Goal: Check status: Check status

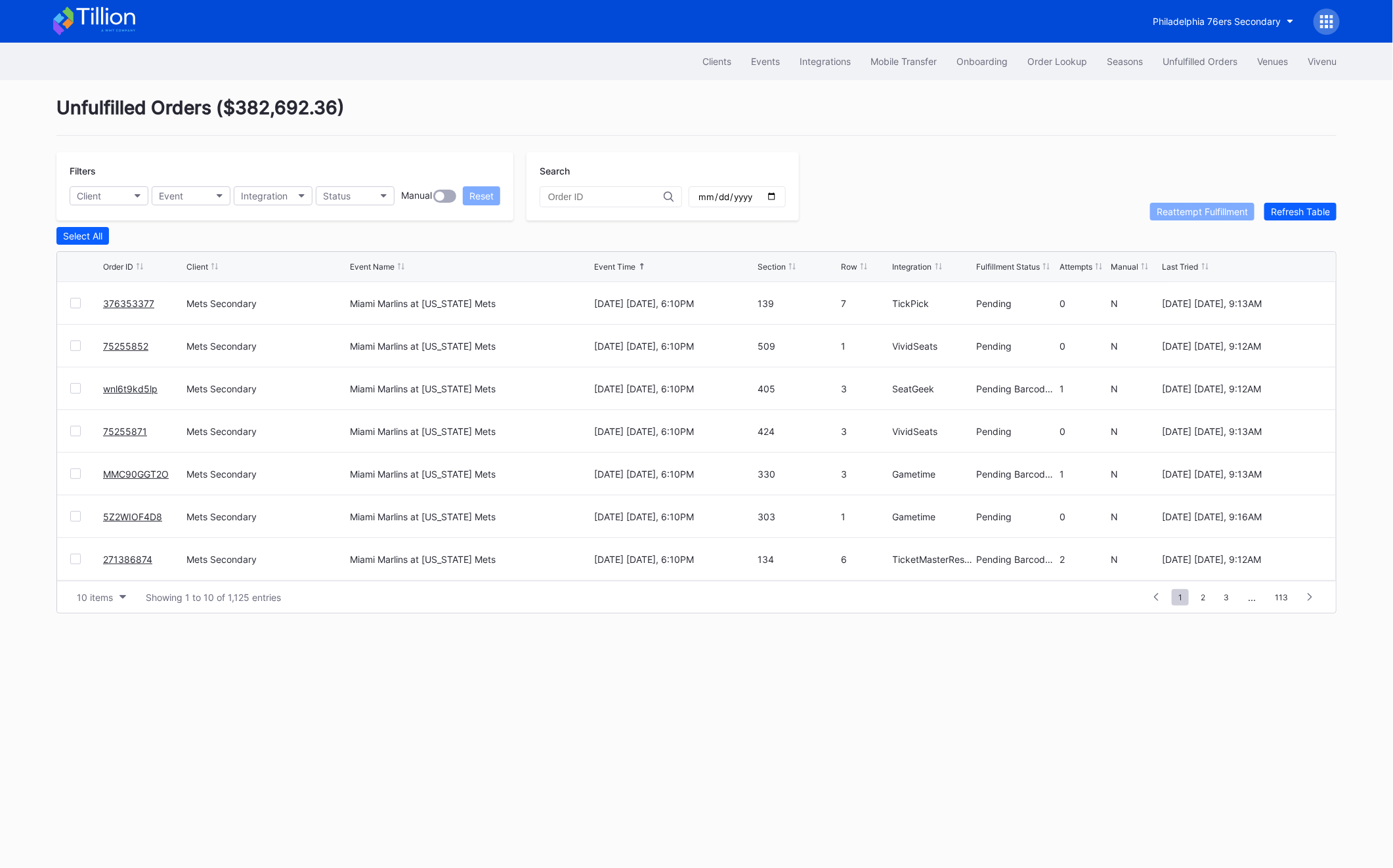
click at [557, 195] on input "text" at bounding box center [606, 197] width 116 height 11
paste input "301889931"
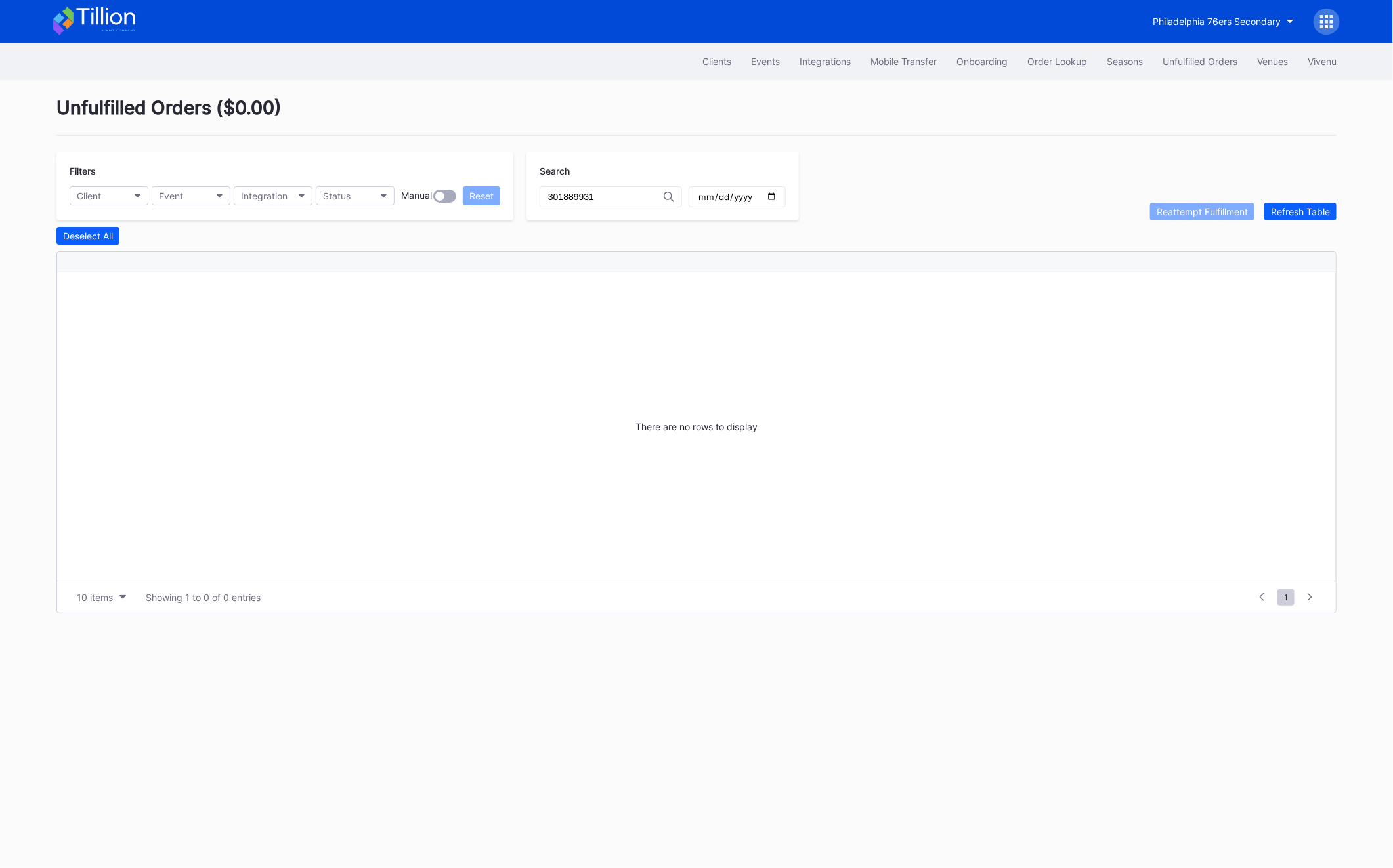
type input "301889931"
click at [1197, 54] on button "Unfulfilled Orders" at bounding box center [1199, 61] width 95 height 24
click at [1042, 59] on div "Order Lookup" at bounding box center [1057, 61] width 60 height 11
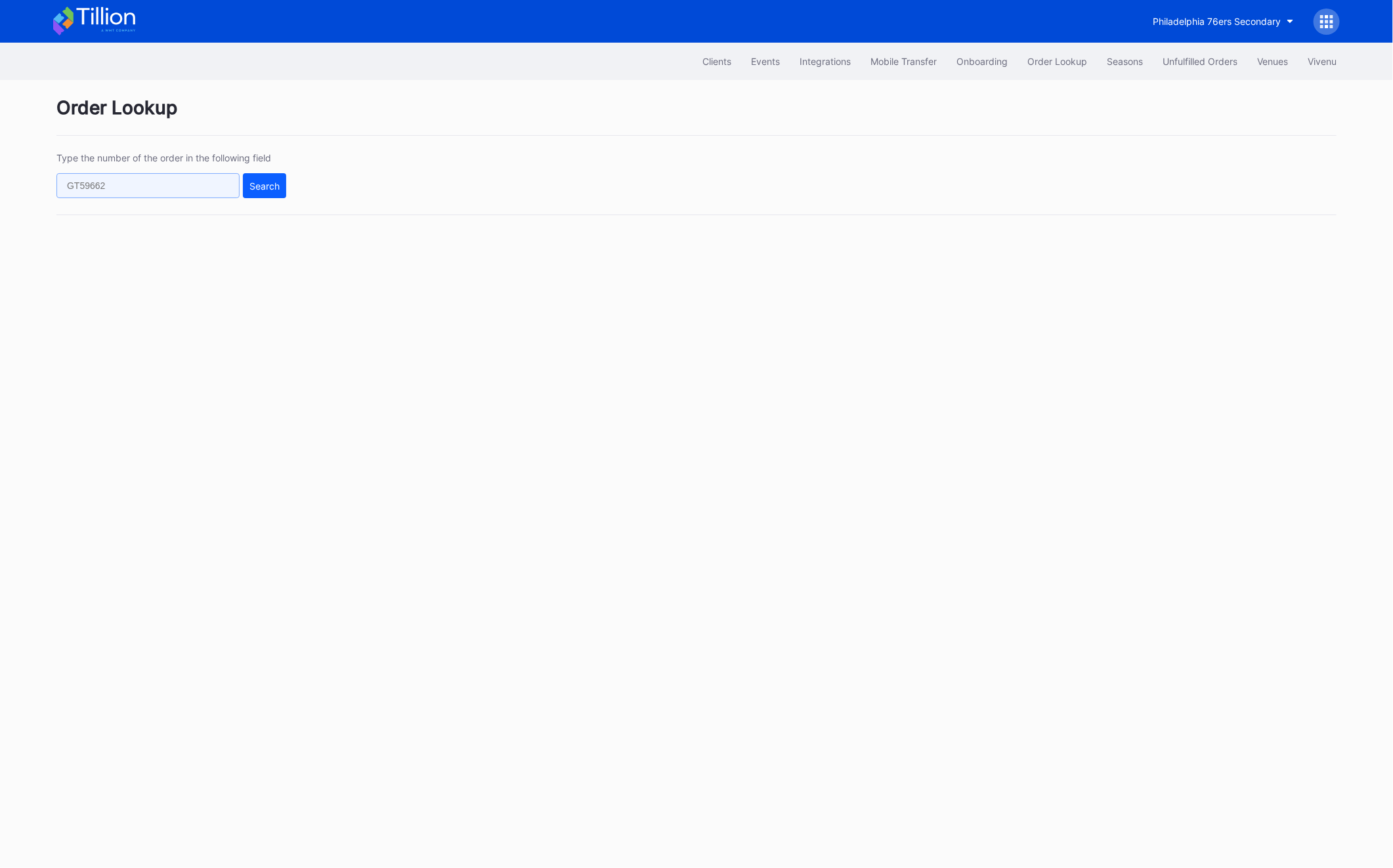
click at [184, 187] on input "text" at bounding box center [149, 186] width 184 height 25
paste input "846883464"
type input "846883464"
click at [266, 200] on div "Type the number of the order in the following field 846883464 Search" at bounding box center [696, 184] width 1280 height 63
click at [257, 187] on div "Search" at bounding box center [264, 186] width 30 height 11
